Goal: Task Accomplishment & Management: Use online tool/utility

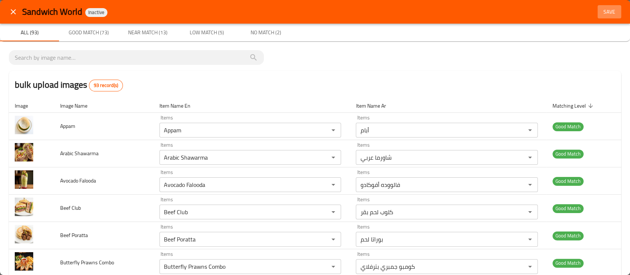
click at [601, 13] on span "Save" at bounding box center [610, 11] width 18 height 9
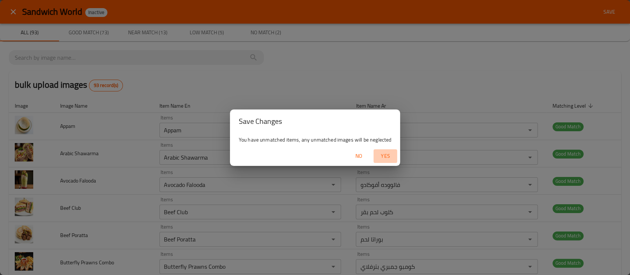
click at [387, 152] on span "Yes" at bounding box center [386, 156] width 18 height 9
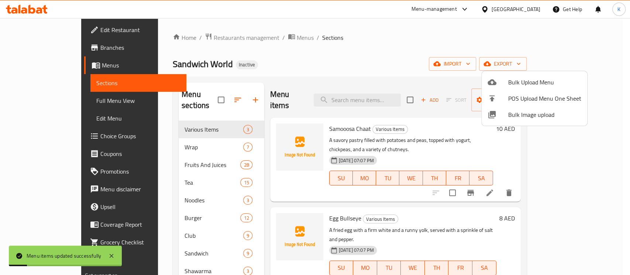
click at [346, 81] on div at bounding box center [315, 137] width 630 height 275
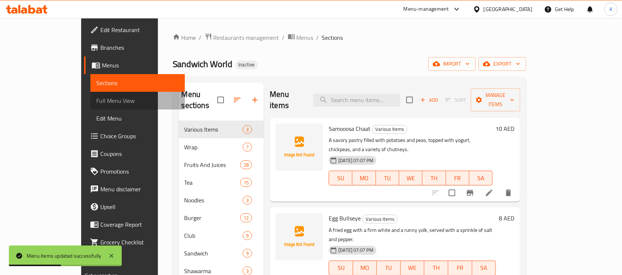
click at [96, 99] on span "Full Menu View" at bounding box center [137, 100] width 83 height 9
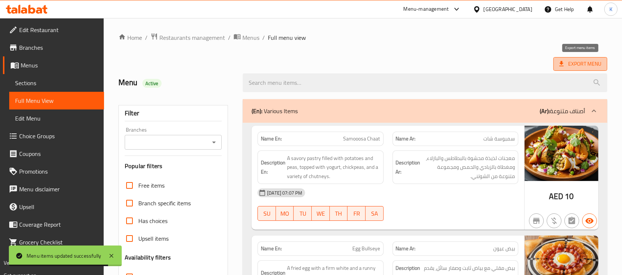
click at [573, 64] on span "Export Menu" at bounding box center [581, 63] width 42 height 9
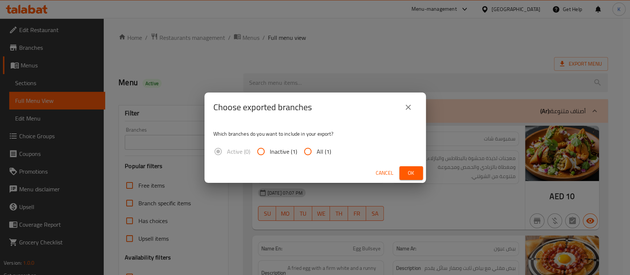
click at [327, 150] on span "All (1)" at bounding box center [324, 151] width 14 height 9
click at [317, 150] on input "All (1)" at bounding box center [308, 152] width 18 height 18
radio input "true"
click at [405, 173] on button "Ok" at bounding box center [411, 173] width 24 height 14
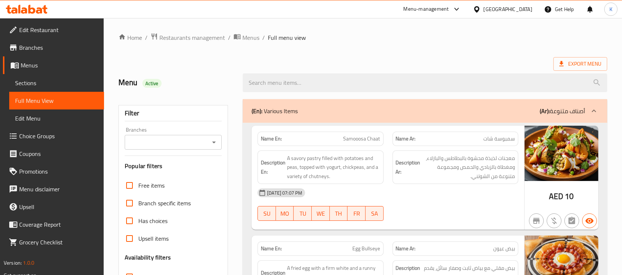
click at [506, 8] on div "[GEOGRAPHIC_DATA]" at bounding box center [508, 9] width 49 height 8
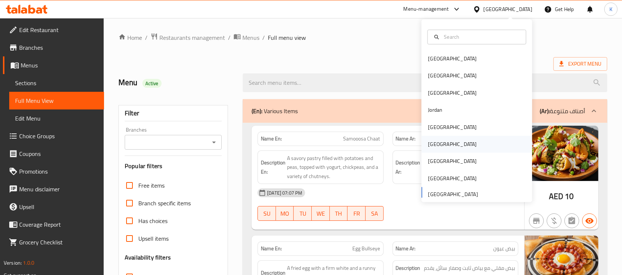
click at [430, 145] on div "[GEOGRAPHIC_DATA]" at bounding box center [452, 144] width 49 height 8
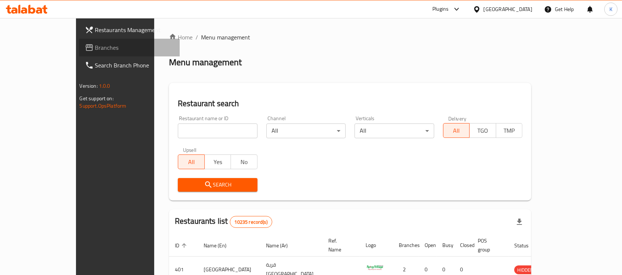
click at [95, 44] on span "Branches" at bounding box center [134, 47] width 79 height 9
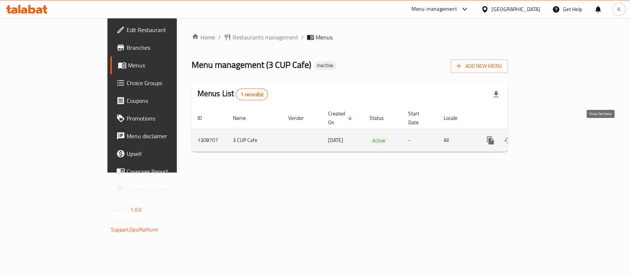
click at [548, 136] on icon "enhanced table" at bounding box center [543, 140] width 9 height 9
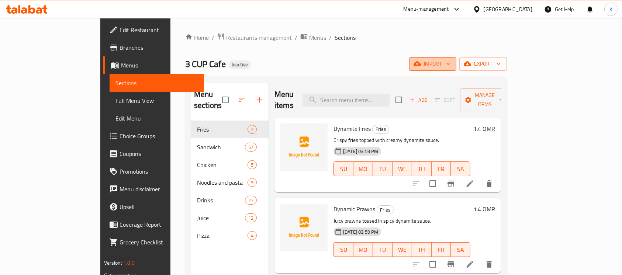
click at [451, 64] on span "import" at bounding box center [432, 63] width 35 height 9
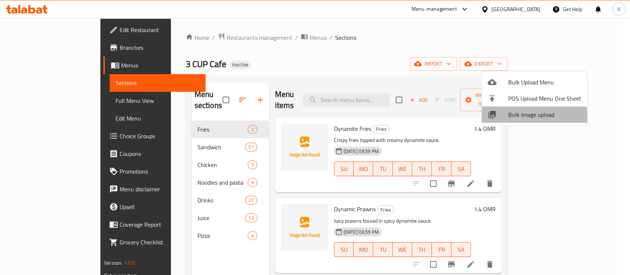
click at [513, 117] on span "Bulk Image upload" at bounding box center [544, 114] width 73 height 9
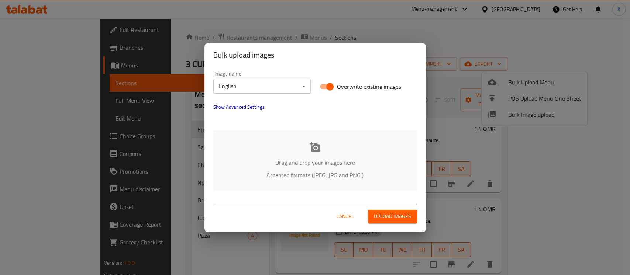
click at [314, 152] on div "Drag and drop your images here Accepted formats (JPEG, JPG and PNG )" at bounding box center [315, 161] width 204 height 60
